Goal: Check status: Check status

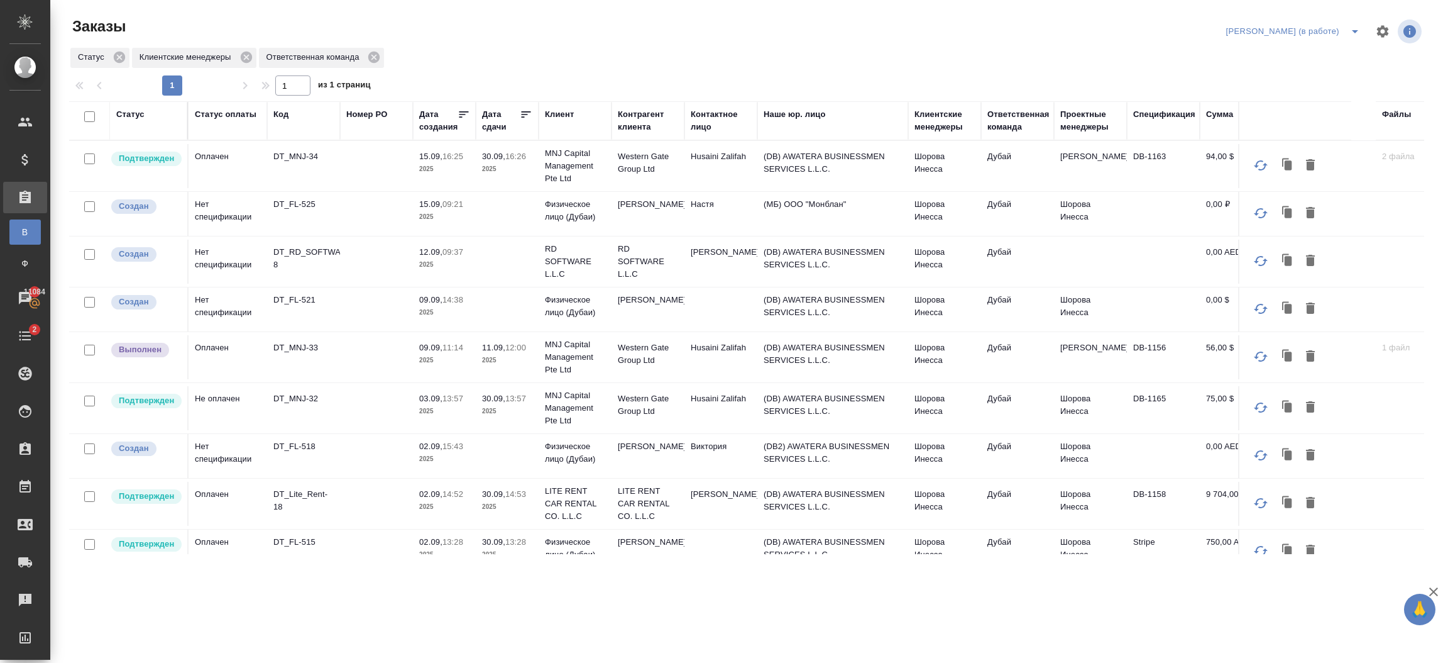
click at [770, 397] on td "(DB) AWATERA BUSINESSMEN SERVICES L.L.C." at bounding box center [833, 408] width 151 height 44
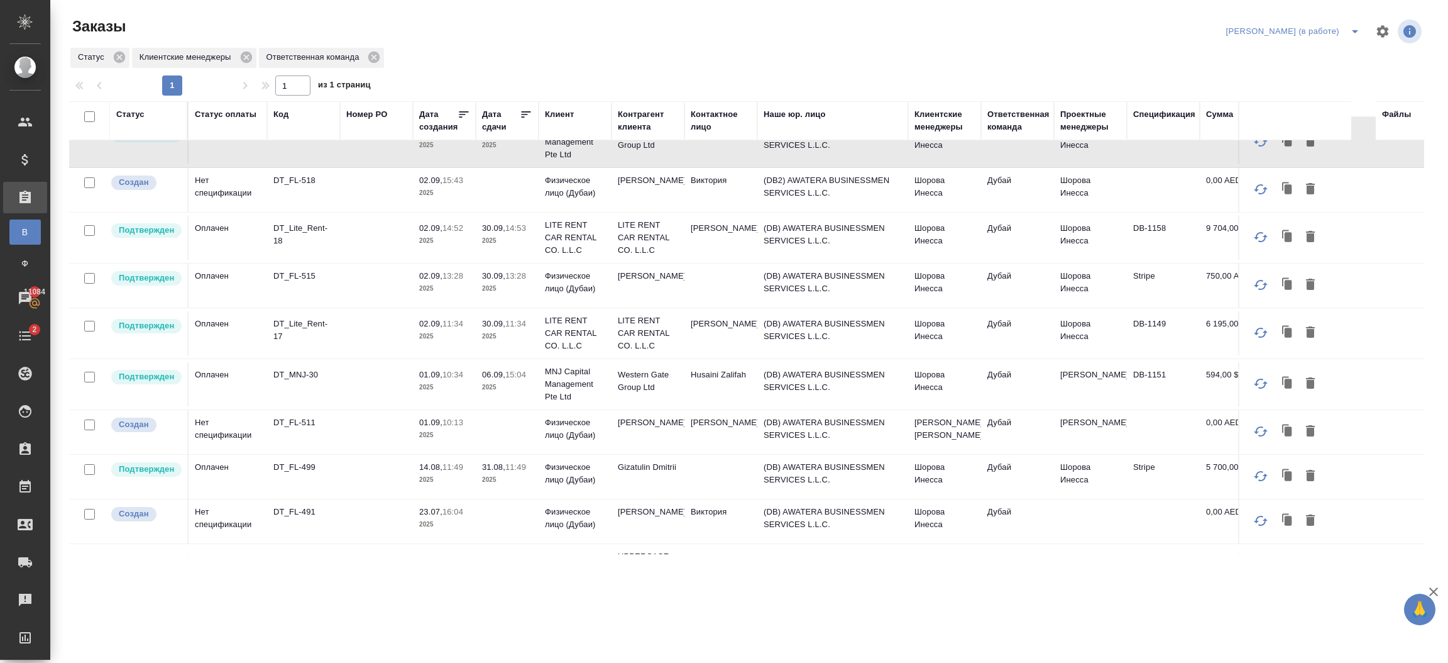
scroll to position [256, 0]
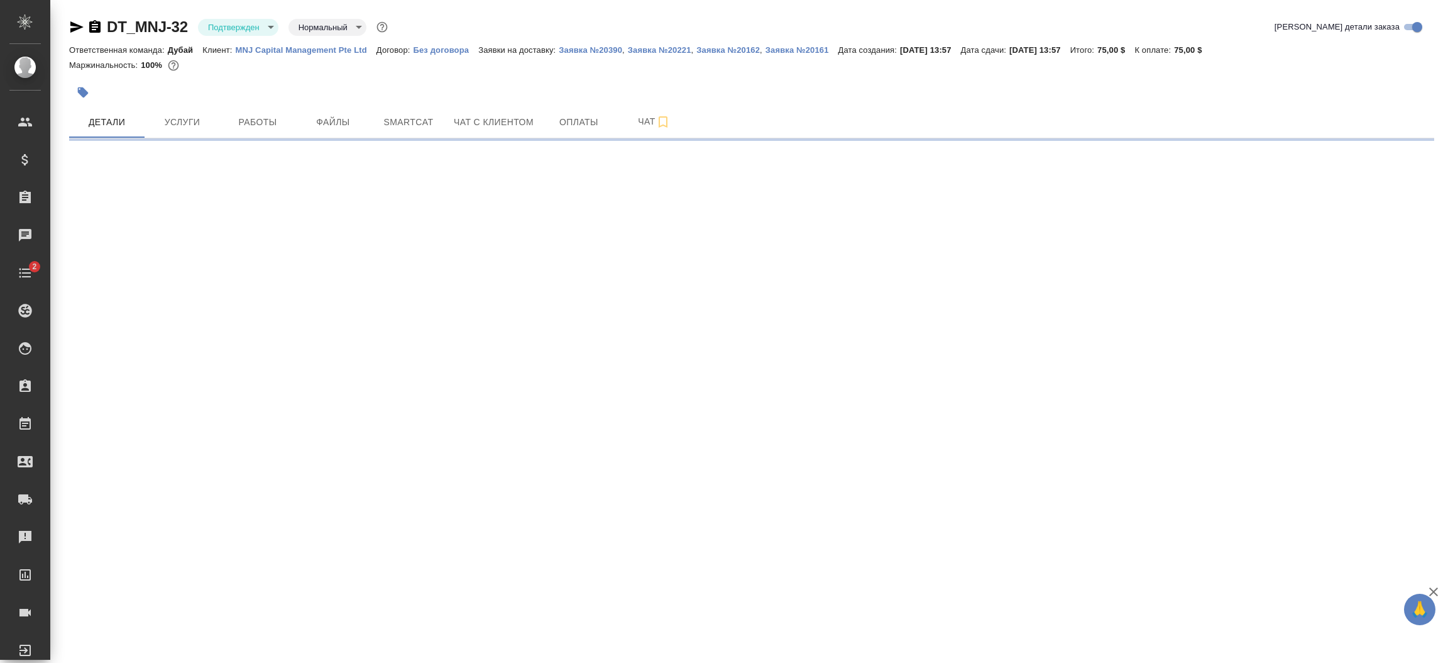
select select "RU"
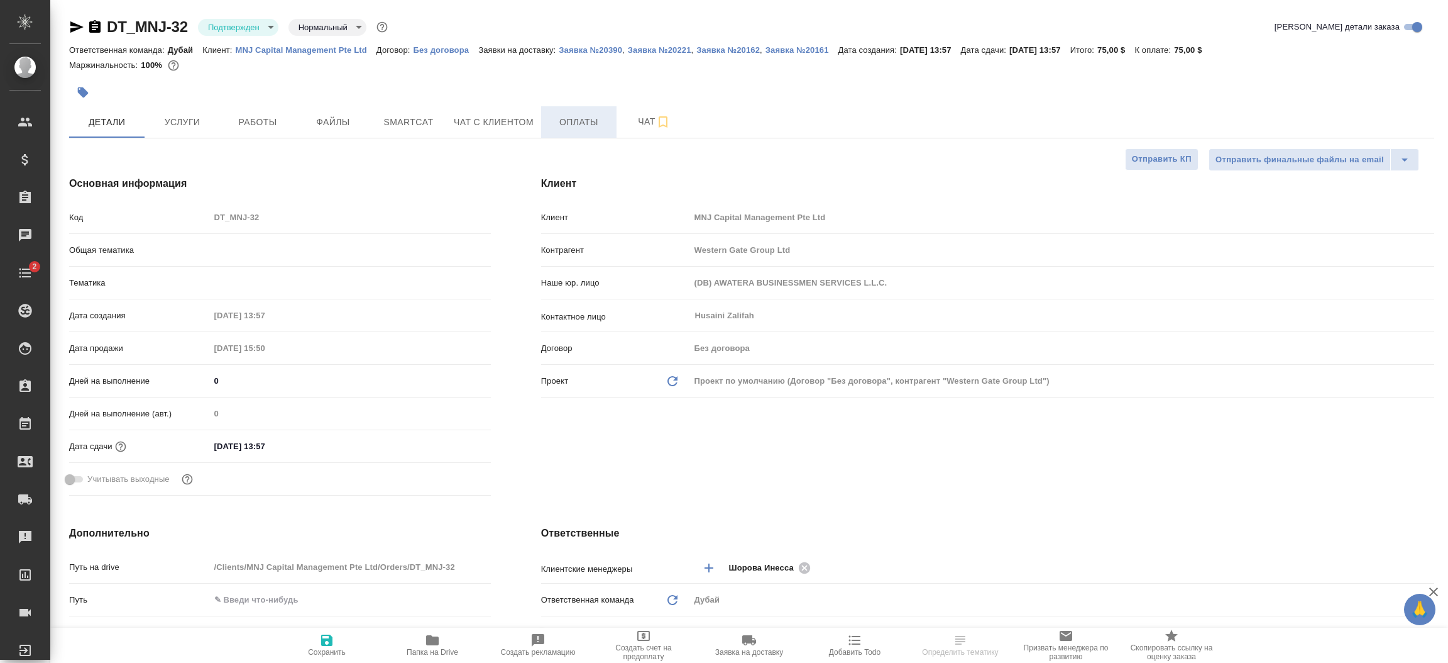
type textarea "x"
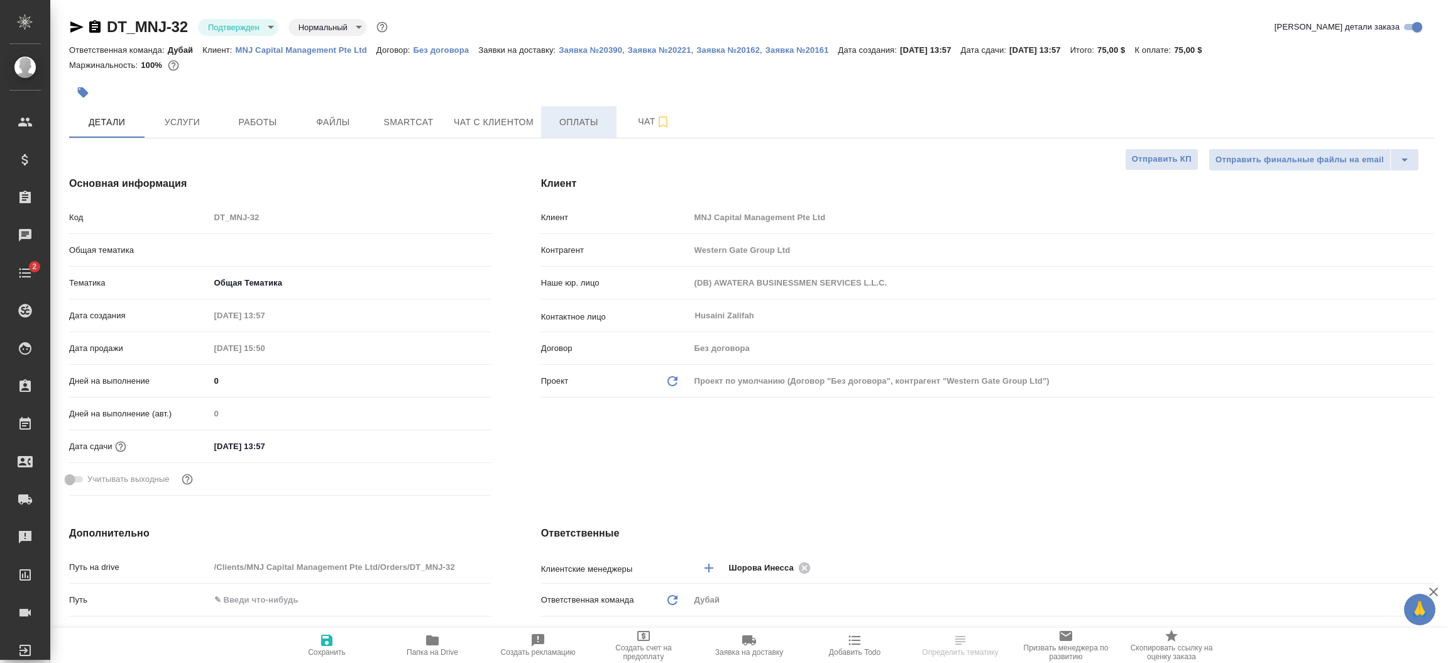
type textarea "x"
click at [591, 127] on span "Оплаты" at bounding box center [579, 122] width 60 height 16
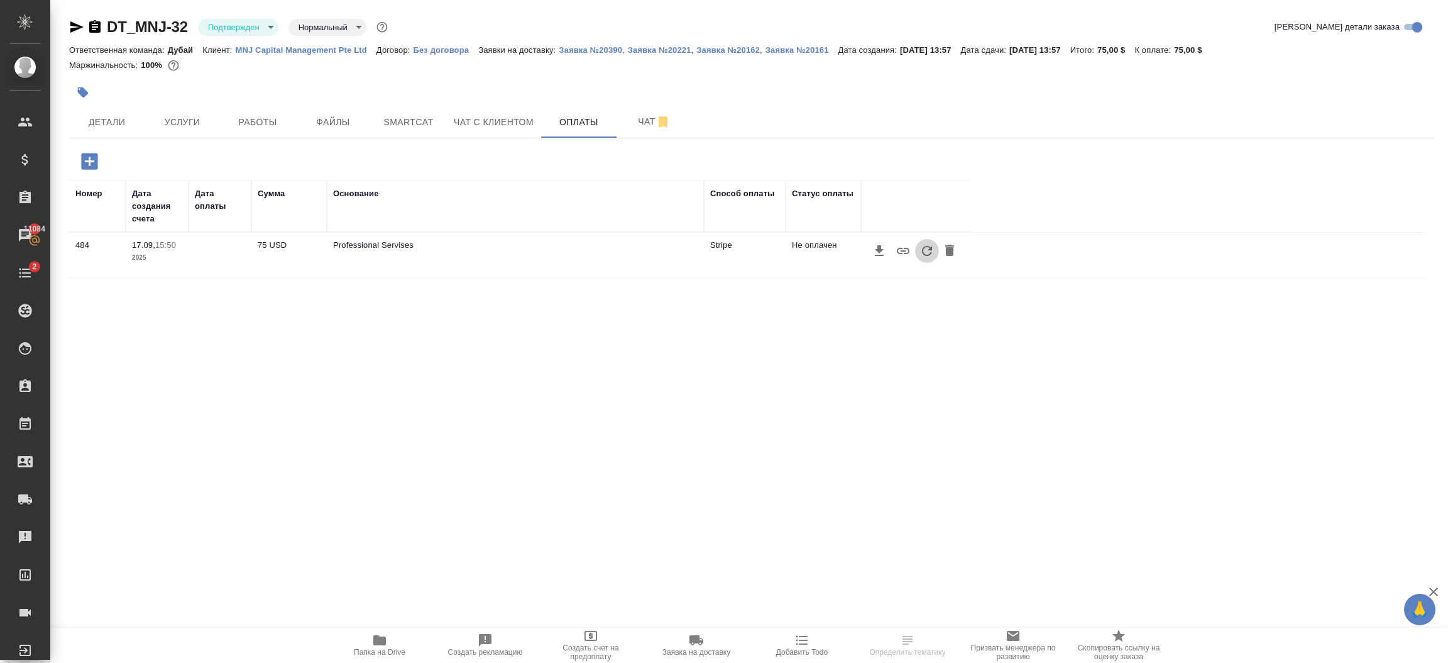
click at [924, 251] on icon "button" at bounding box center [927, 250] width 15 height 15
